Goal: Book appointment/travel/reservation

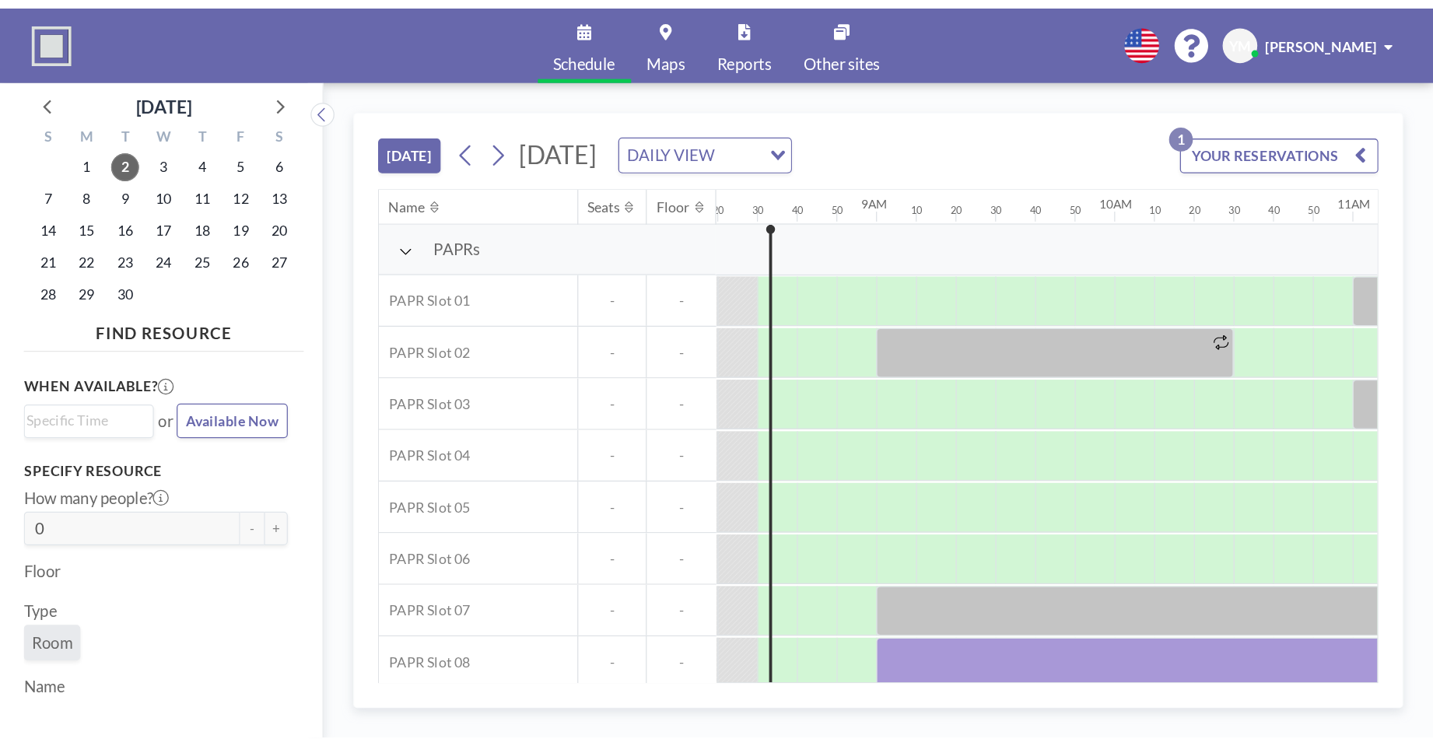
scroll to position [0, 1555]
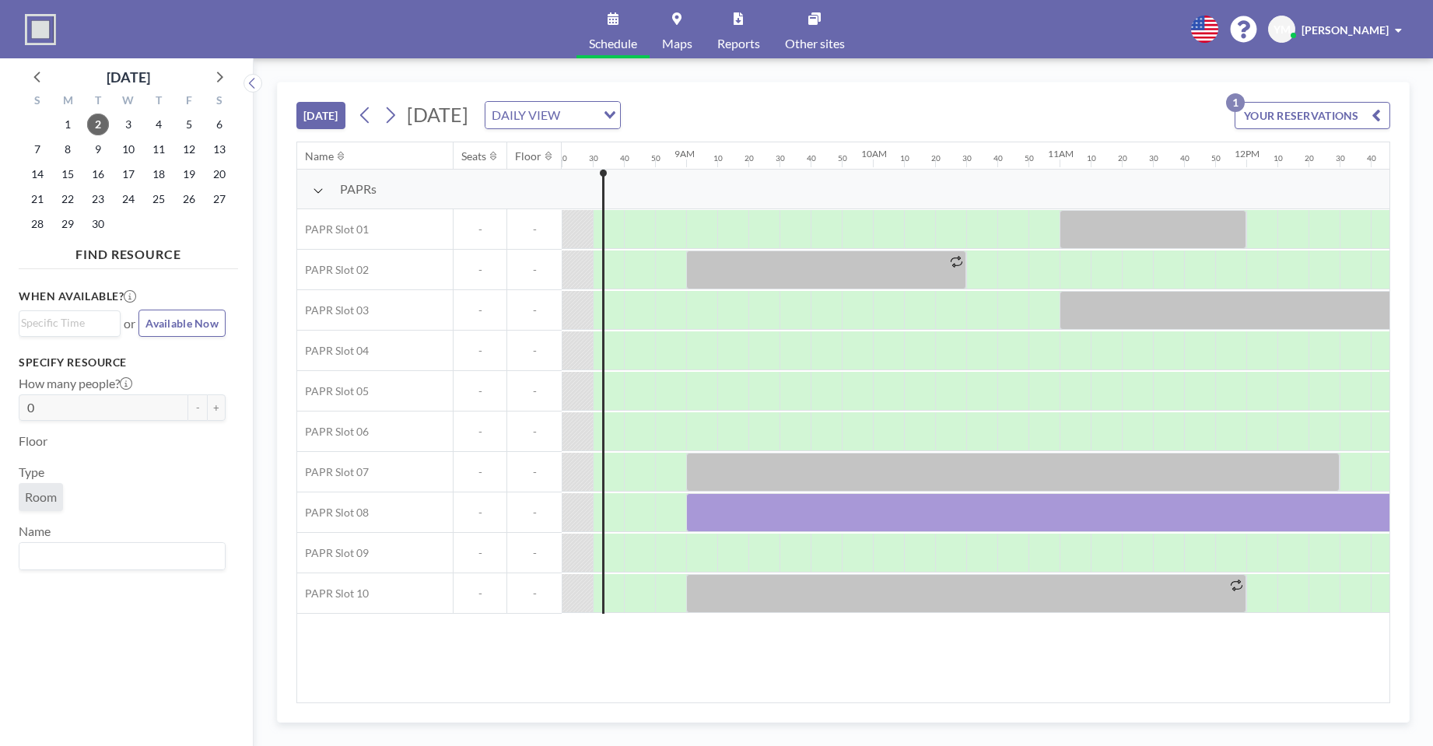
drag, startPoint x: 789, startPoint y: 693, endPoint x: 849, endPoint y: 702, distance: 60.6
click at [849, 571] on div "Name Seats Floor 12AM 10 20 30 40 50 1AM 10 20 30 40 50 2AM 10 20 30 40 50 3AM …" at bounding box center [842, 422] width 1093 height 561
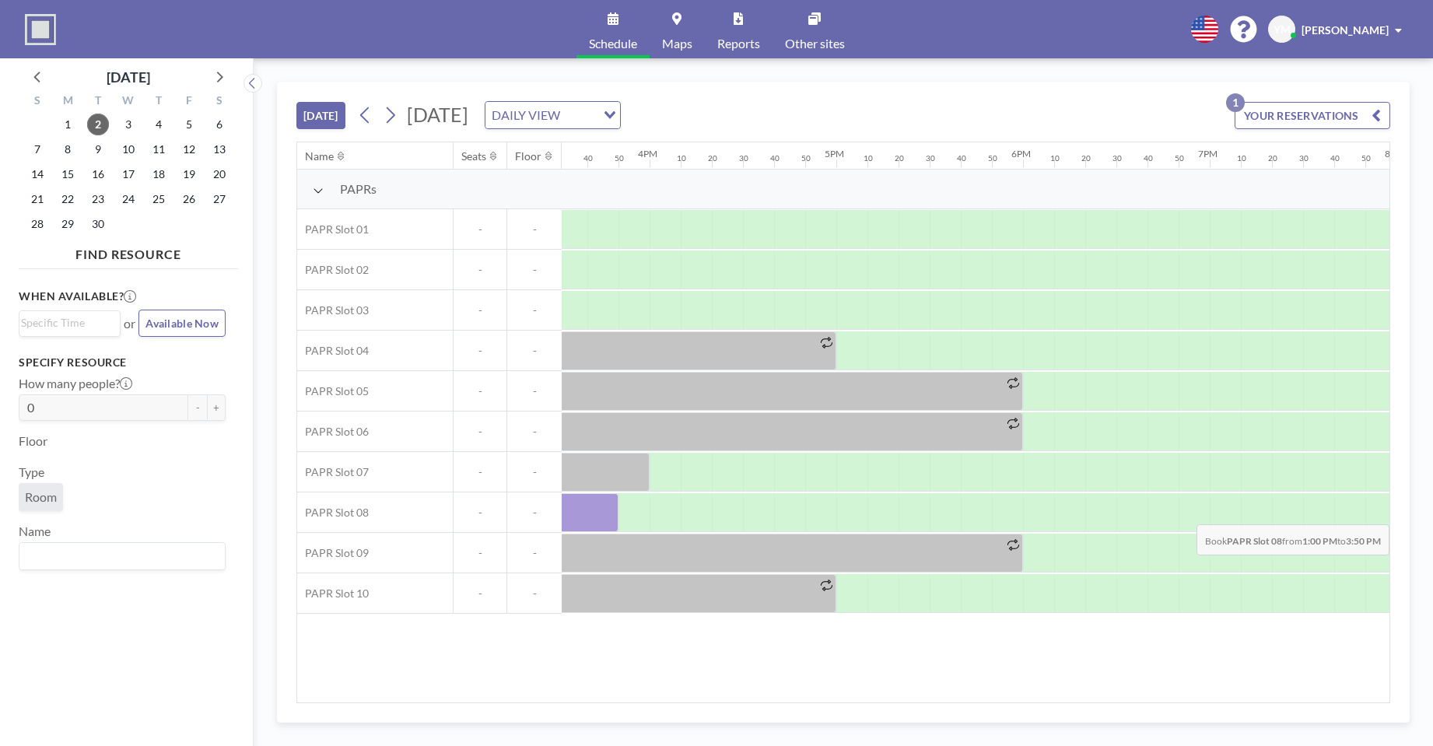
scroll to position [0, 3028]
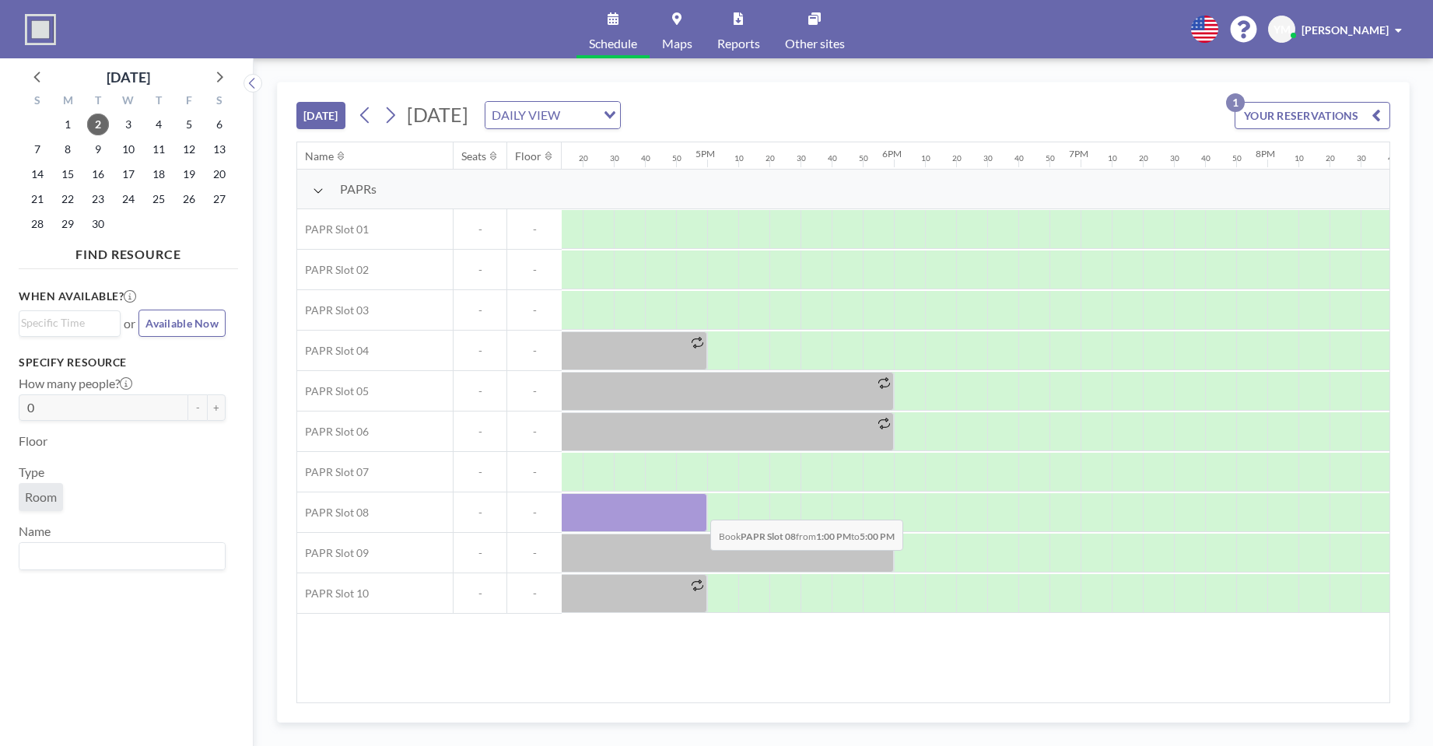
drag, startPoint x: 861, startPoint y: 524, endPoint x: 698, endPoint y: 508, distance: 164.1
click at [698, 508] on div at bounding box center [333, 512] width 747 height 39
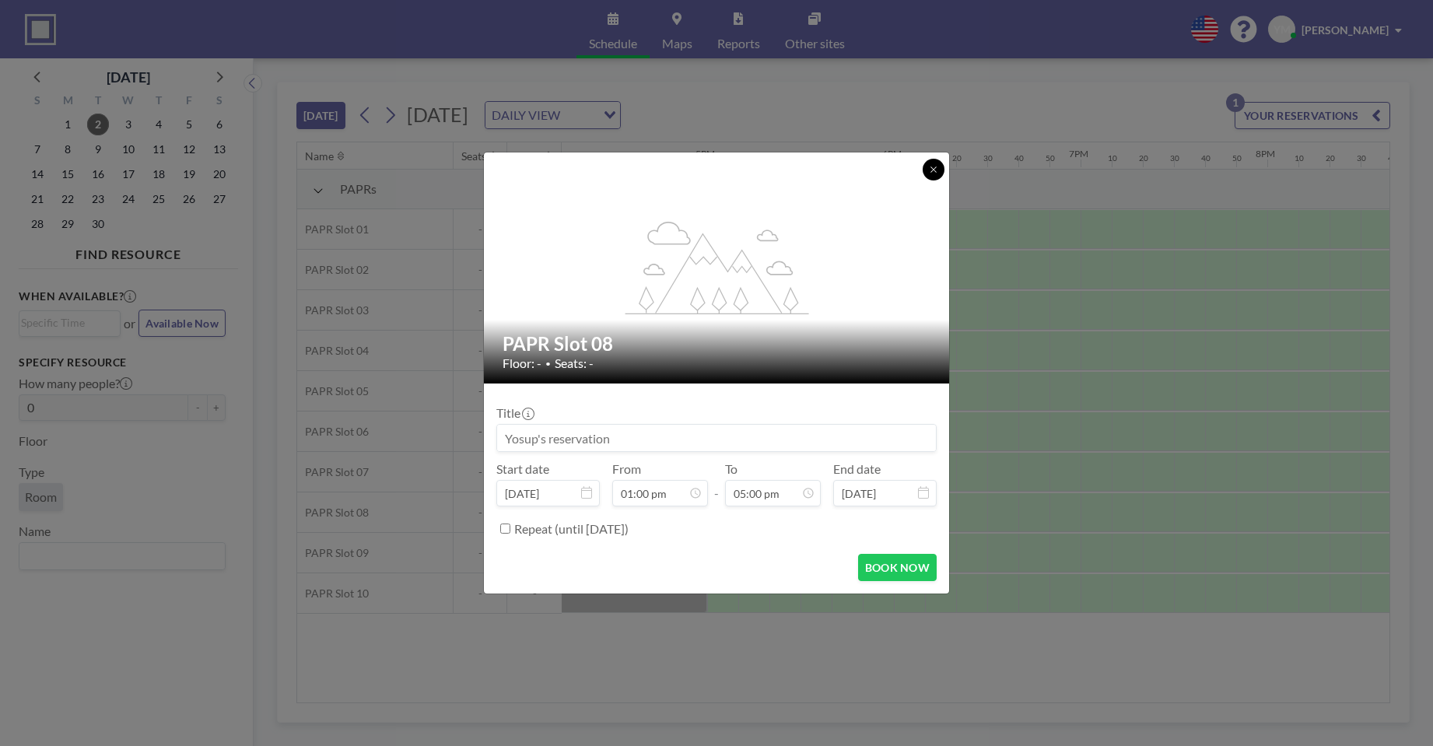
click at [933, 173] on icon at bounding box center [933, 169] width 9 height 9
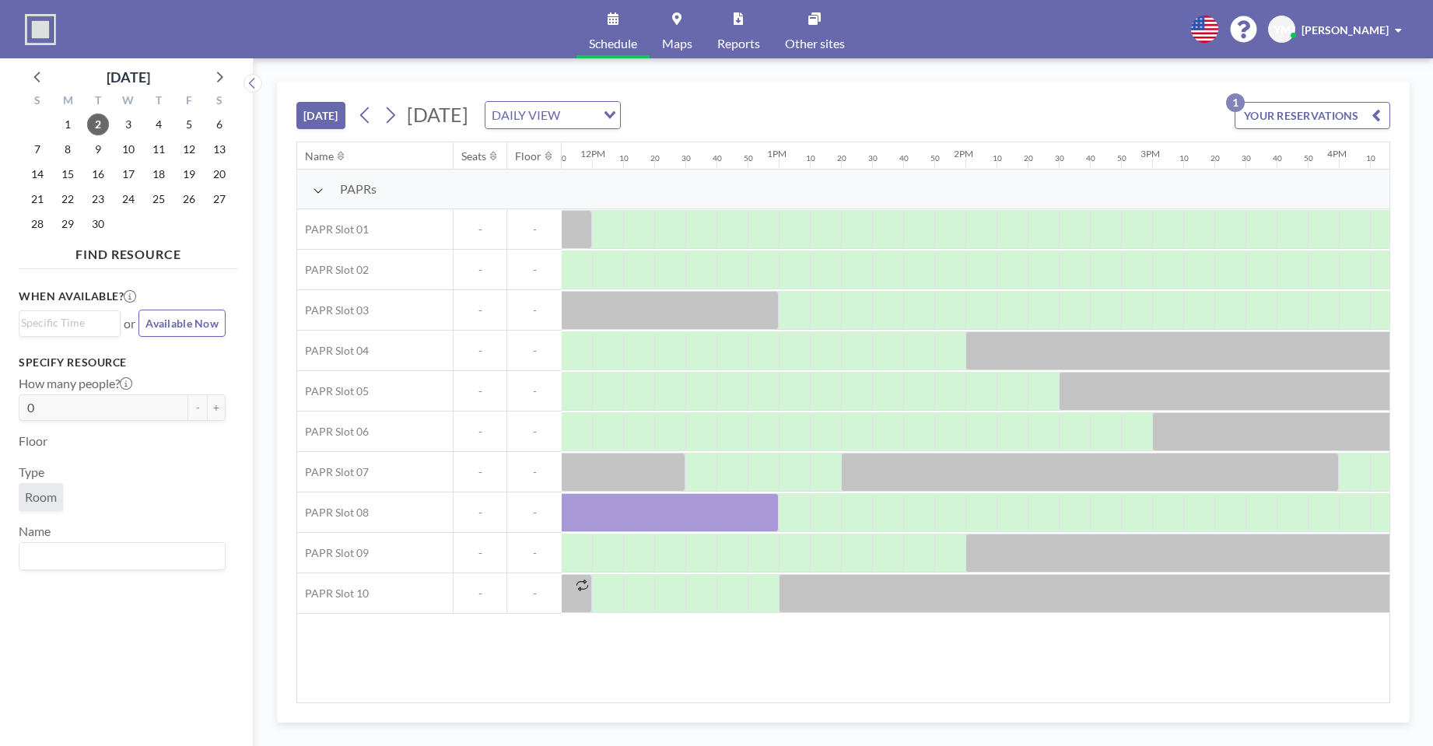
scroll to position [0, 2102]
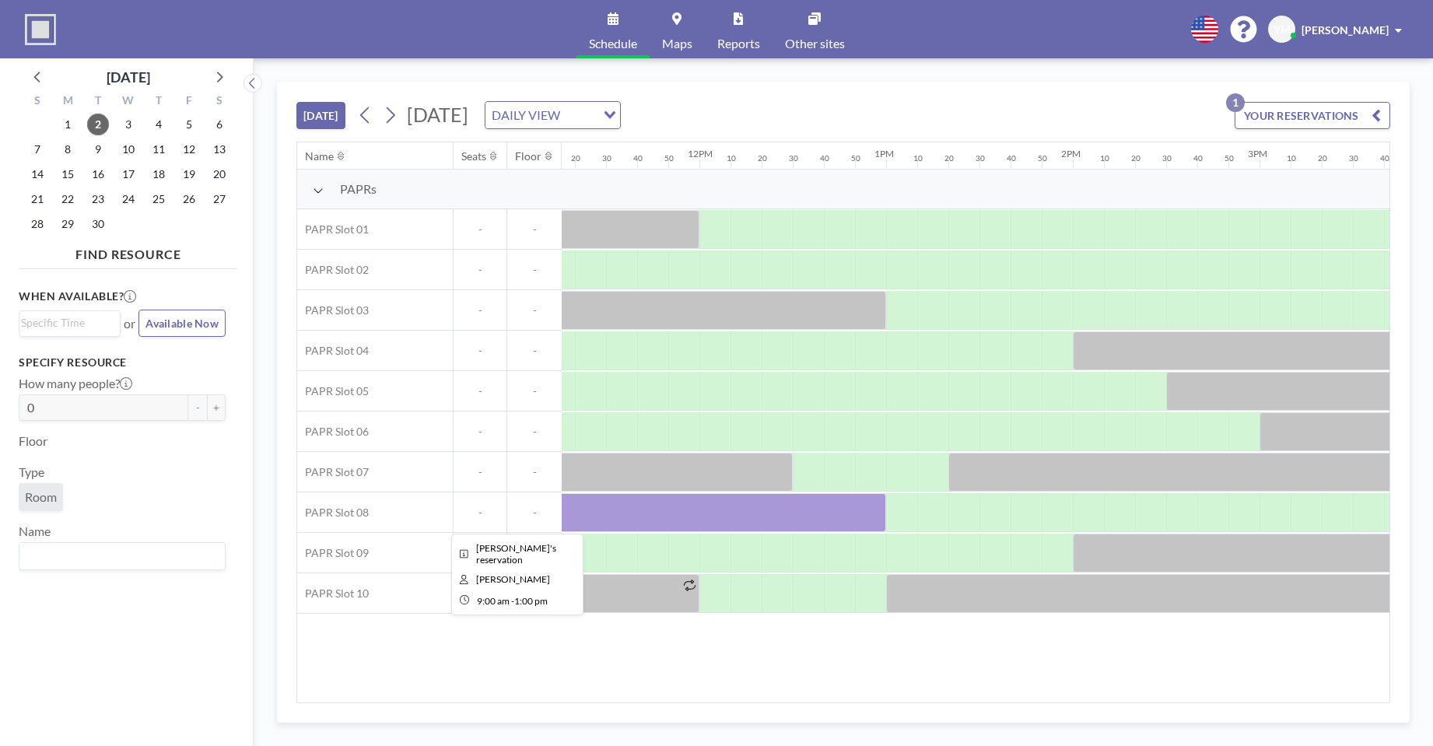
drag, startPoint x: 823, startPoint y: 512, endPoint x: 769, endPoint y: 503, distance: 54.3
click at [769, 503] on div at bounding box center [512, 512] width 747 height 39
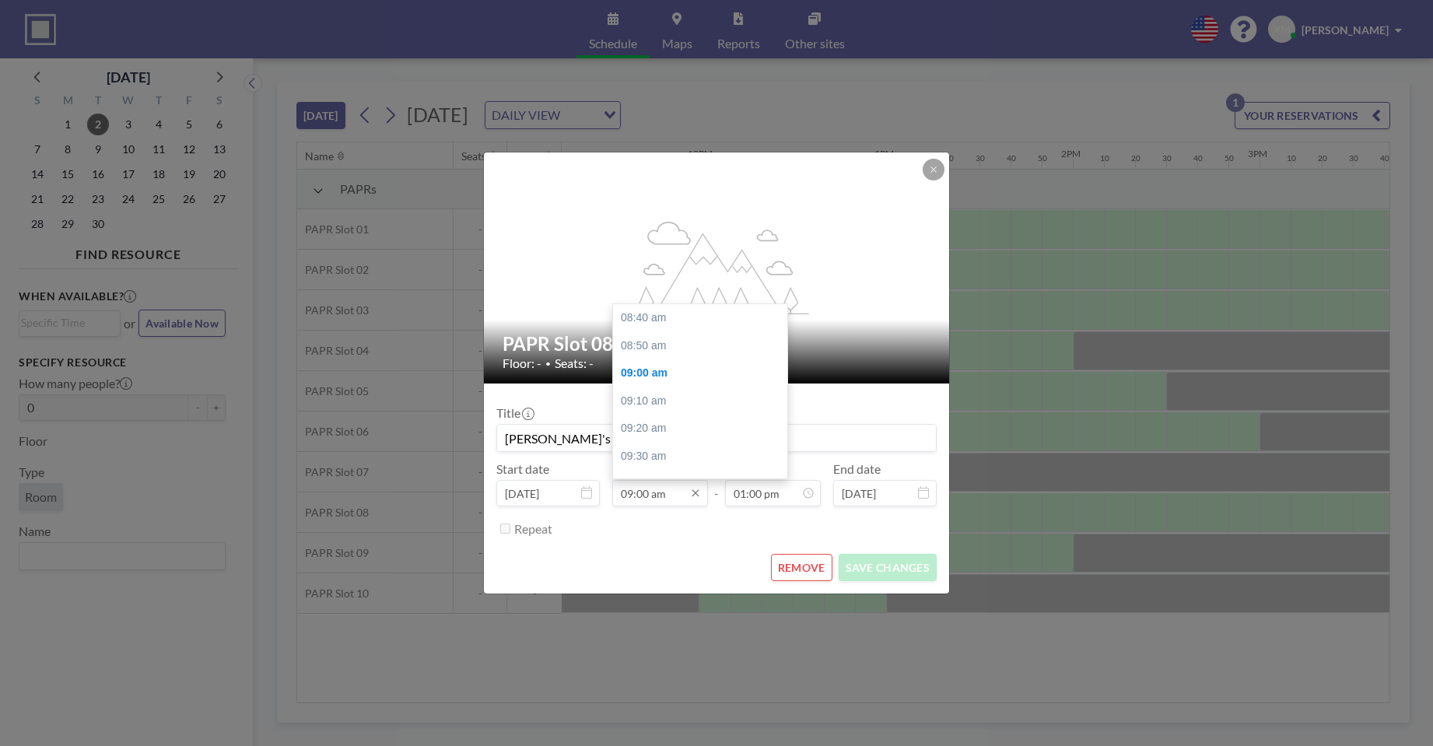
scroll to position [55, 0]
click at [666, 401] on div "09:30 am" at bounding box center [704, 401] width 182 height 28
type input "09:30 am"
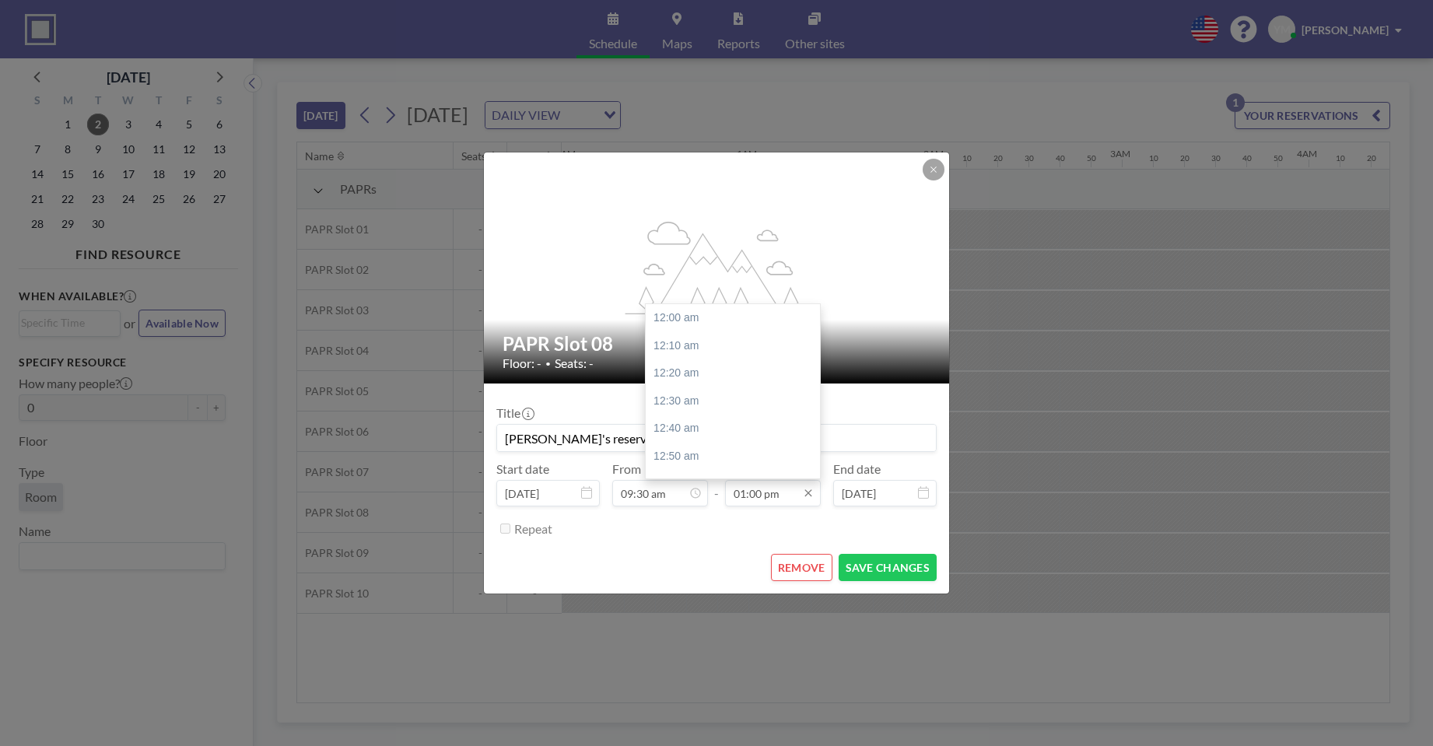
scroll to position [2159, 0]
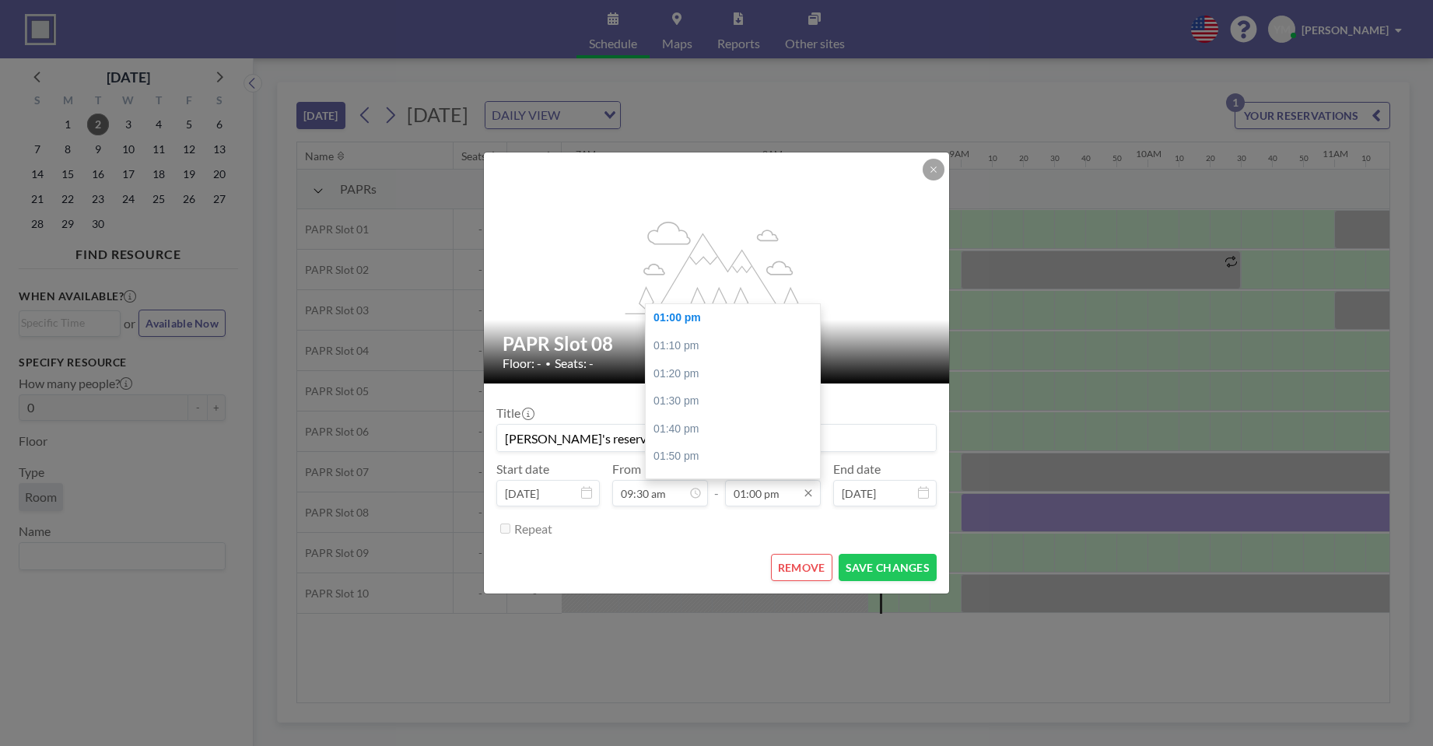
click at [785, 493] on input "01:00 pm" at bounding box center [773, 493] width 96 height 26
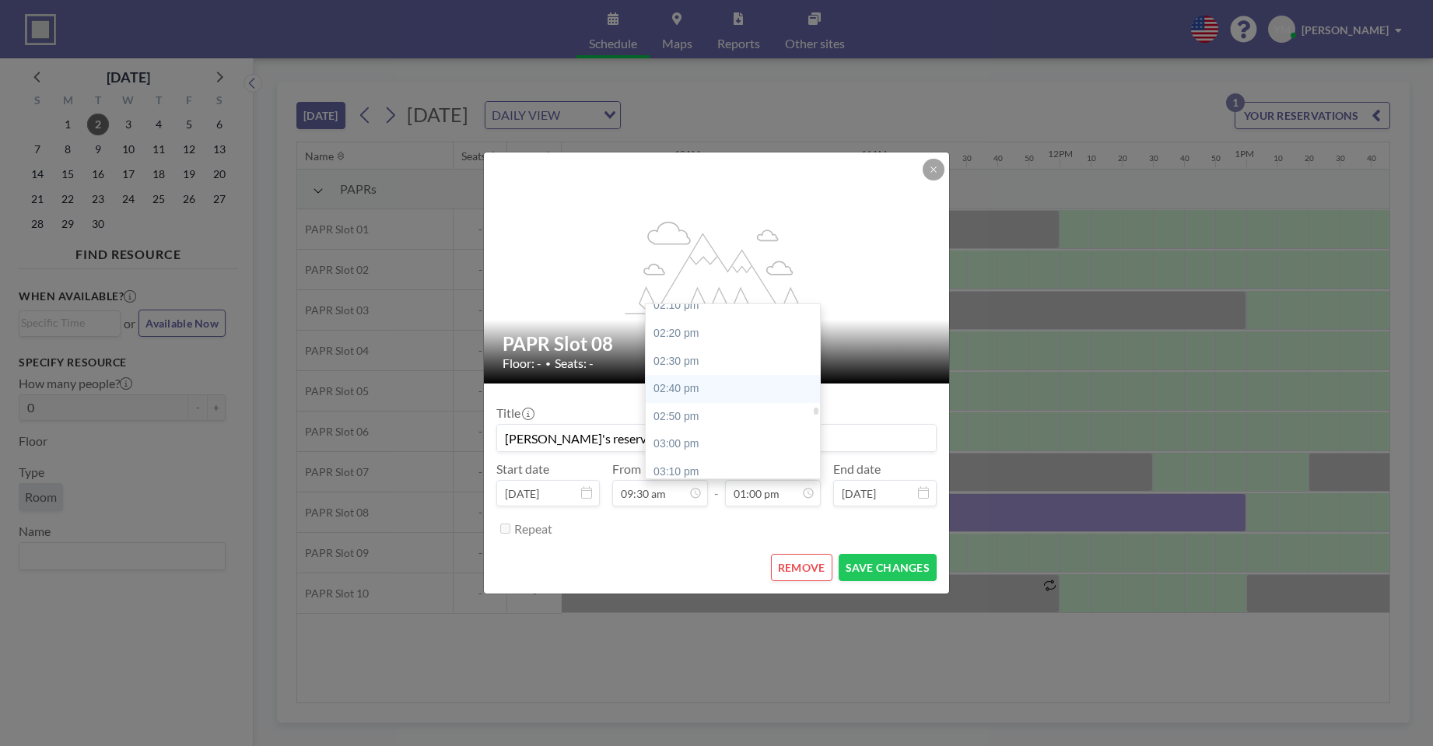
scroll to position [2392, 0]
click at [694, 425] on div "03:00 pm" at bounding box center [736, 417] width 182 height 28
type input "03:00 pm"
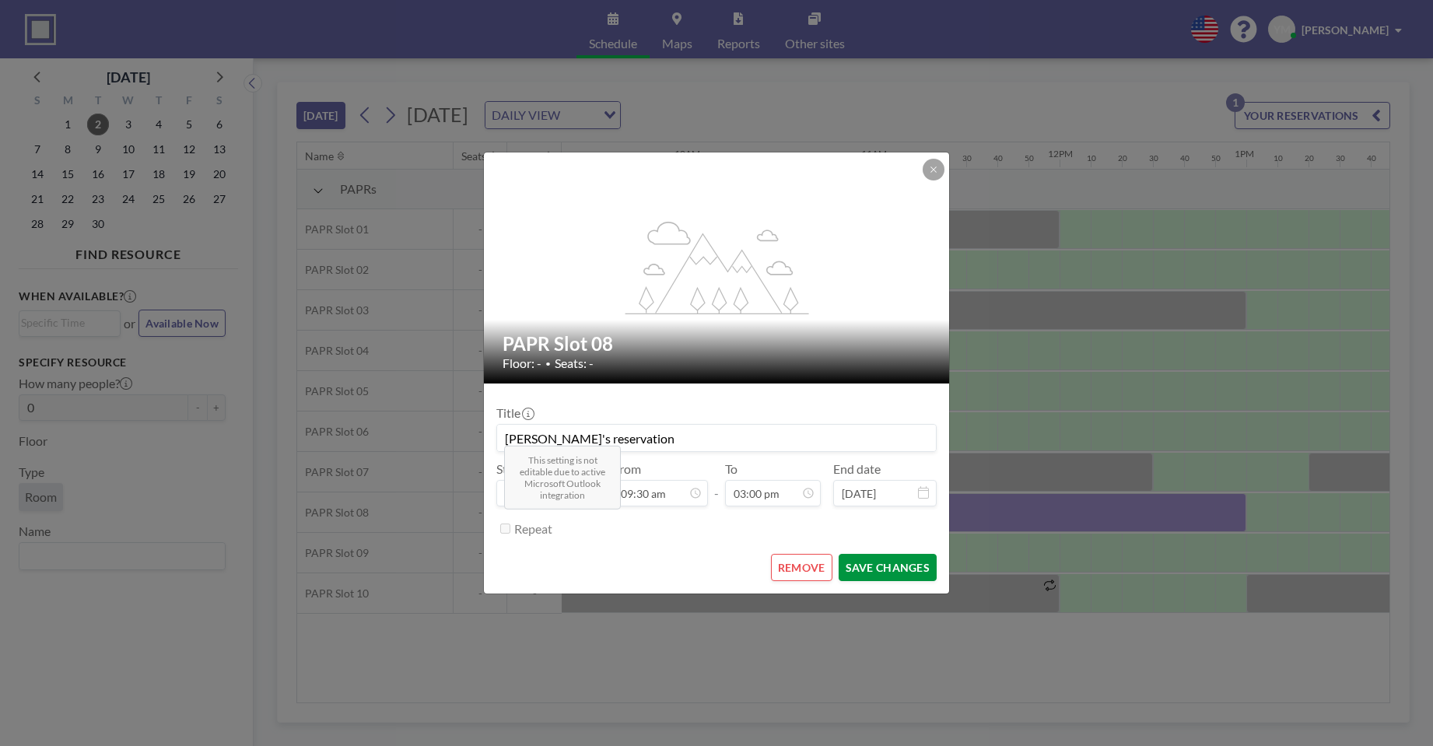
scroll to position [2491, 0]
click at [889, 568] on button "SAVE CHANGES" at bounding box center [887, 567] width 98 height 27
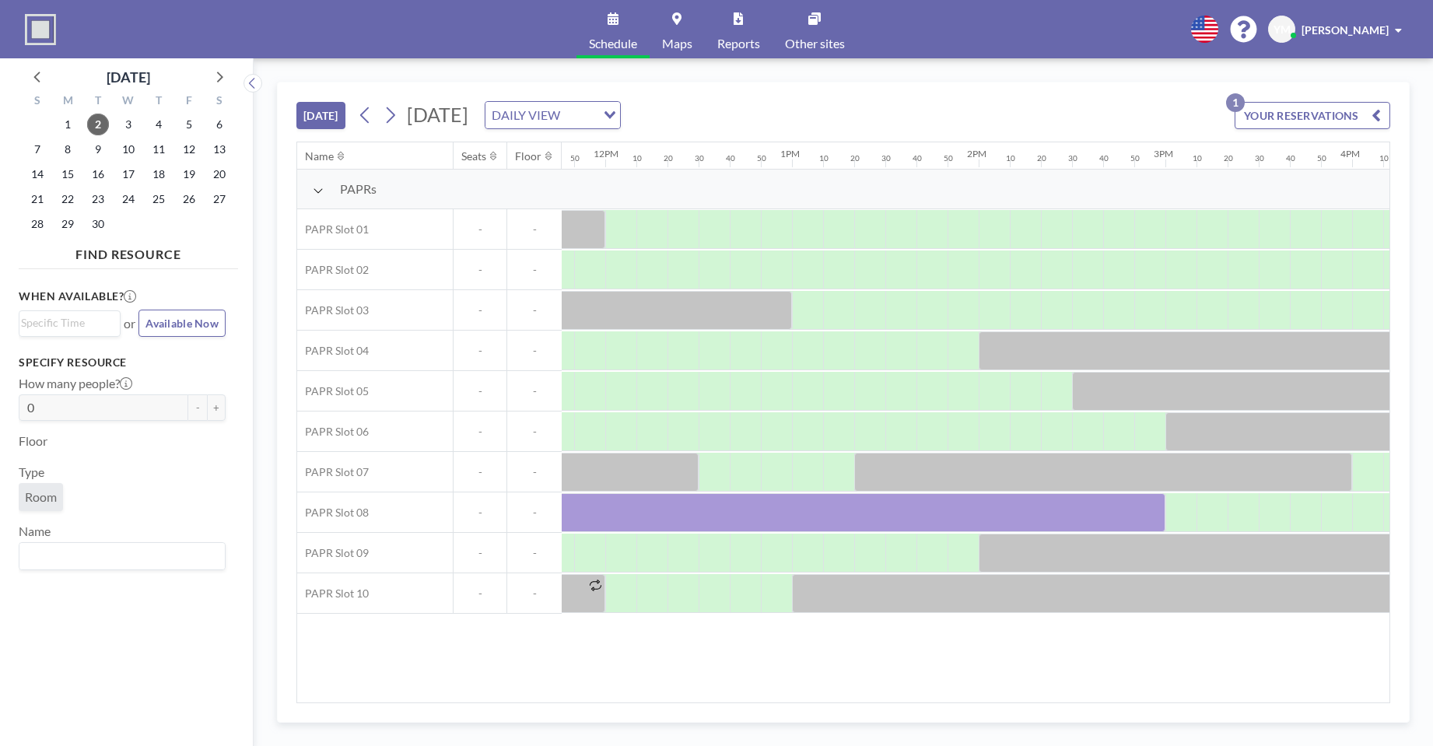
scroll to position [0, 2179]
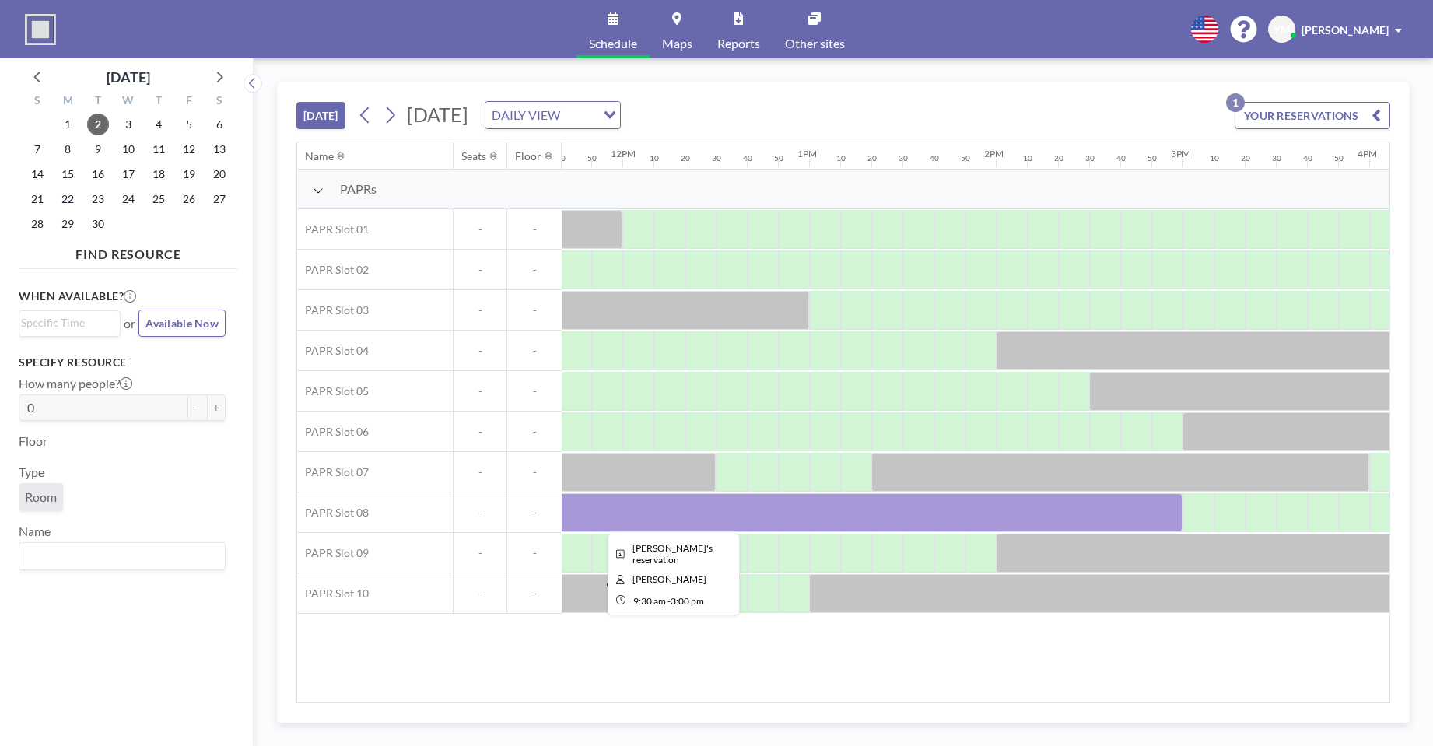
drag, startPoint x: 877, startPoint y: 512, endPoint x: 829, endPoint y: 502, distance: 49.4
click at [829, 502] on div at bounding box center [669, 512] width 1027 height 39
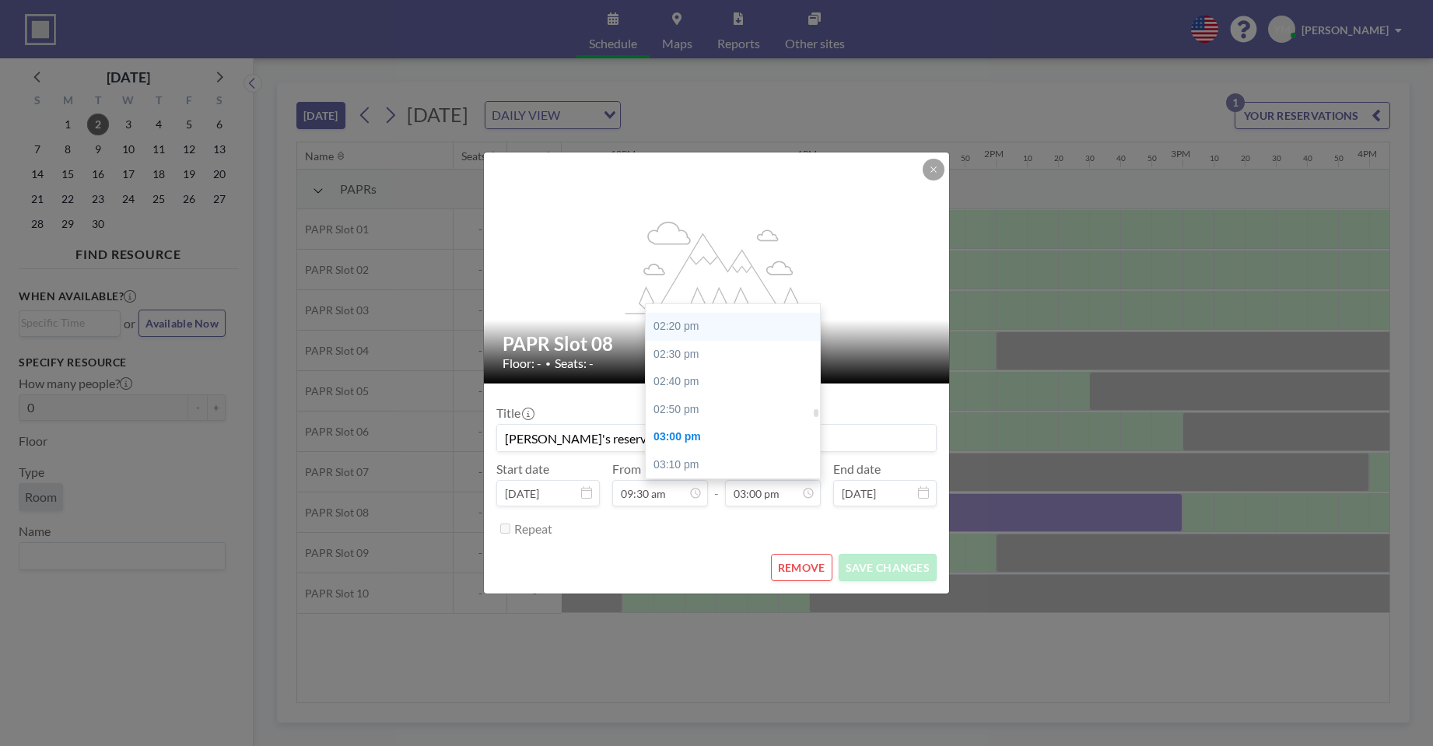
scroll to position [2335, 0]
click at [684, 311] on div "02:00 pm" at bounding box center [736, 308] width 182 height 28
type input "02:00 pm"
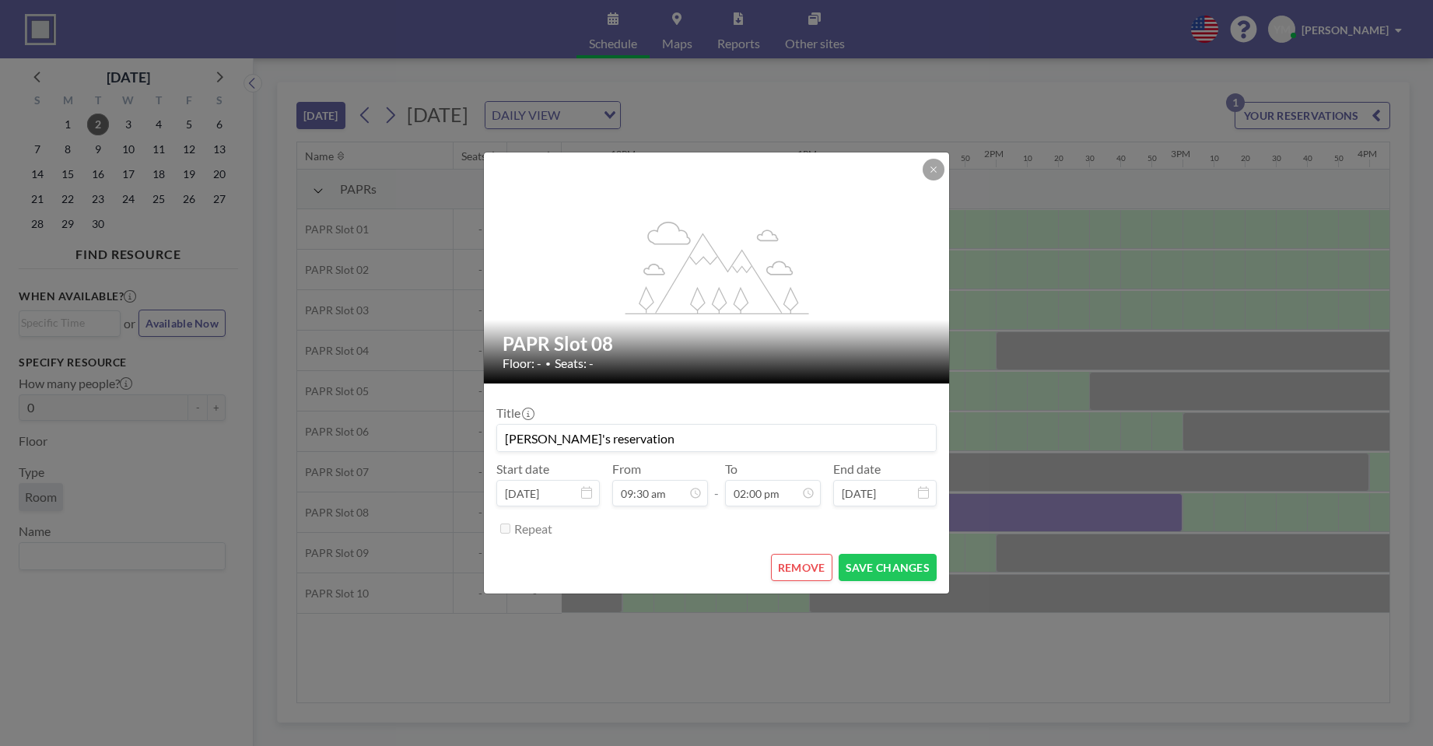
scroll to position [2325, 0]
click at [882, 564] on button "SAVE CHANGES" at bounding box center [887, 567] width 98 height 27
